Goal: Task Accomplishment & Management: Use online tool/utility

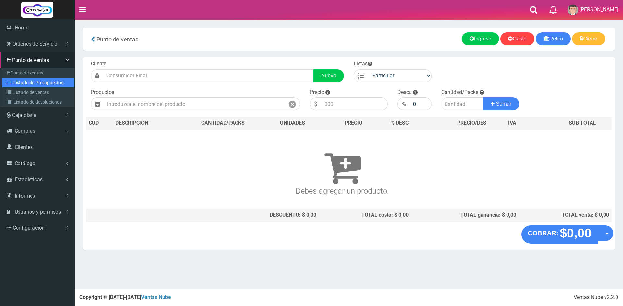
click at [34, 82] on link "Listado de Presupuestos" at bounding box center [38, 83] width 72 height 10
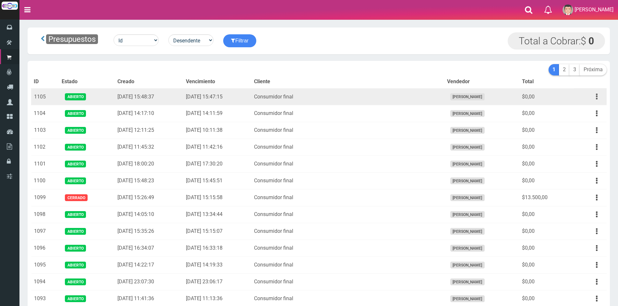
click at [596, 93] on icon "button" at bounding box center [597, 96] width 2 height 11
click at [576, 126] on link "Imprimir" at bounding box center [577, 127] width 51 height 14
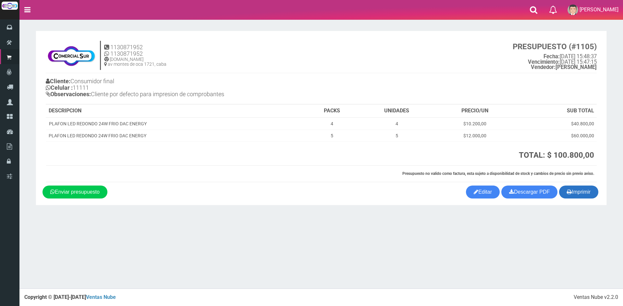
click at [570, 191] on button "Imprimir" at bounding box center [578, 192] width 39 height 13
